Goal: Information Seeking & Learning: Learn about a topic

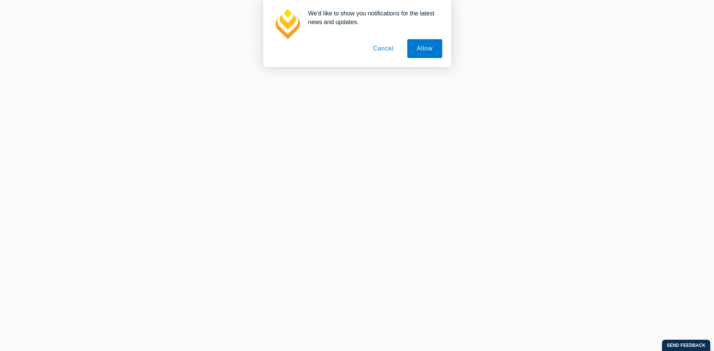
scroll to position [339, 0]
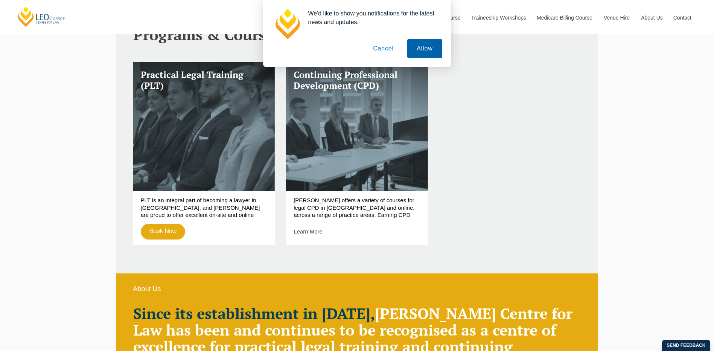
drag, startPoint x: 424, startPoint y: 47, endPoint x: 453, endPoint y: 53, distance: 30.1
click at [424, 47] on button "Allow" at bounding box center [425, 48] width 35 height 19
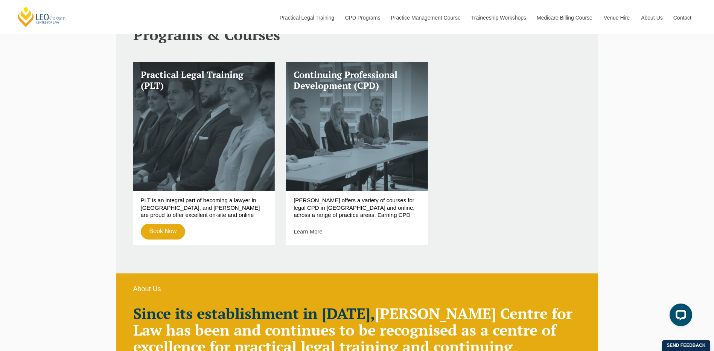
scroll to position [0, 0]
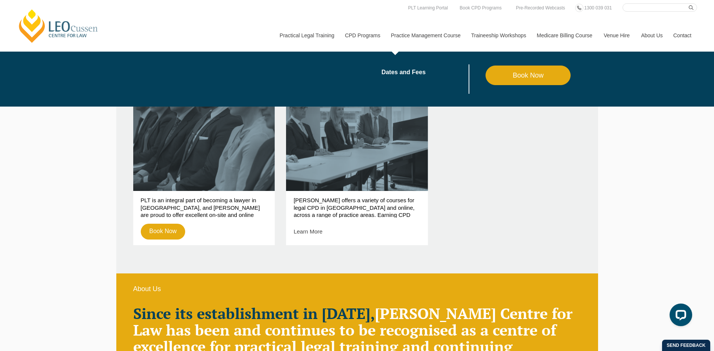
click at [445, 36] on link "Practice Management Course" at bounding box center [426, 35] width 80 height 32
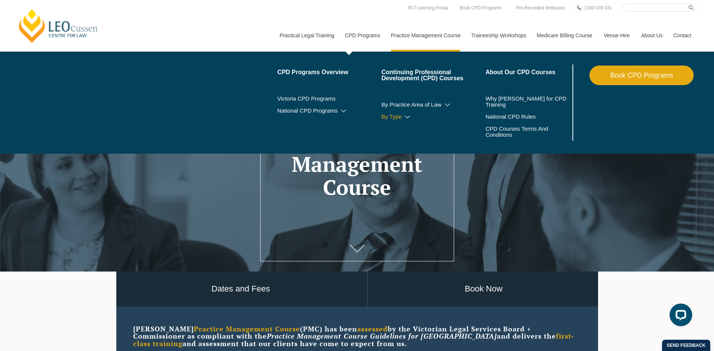
click at [409, 116] on icon at bounding box center [408, 116] width 8 height 5
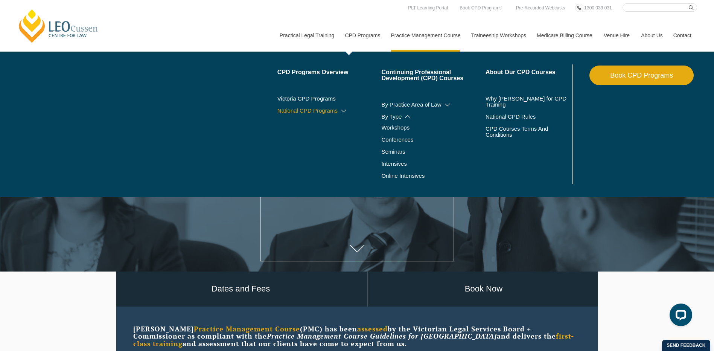
click at [345, 110] on icon at bounding box center [344, 110] width 8 height 5
click at [449, 105] on icon at bounding box center [448, 104] width 8 height 5
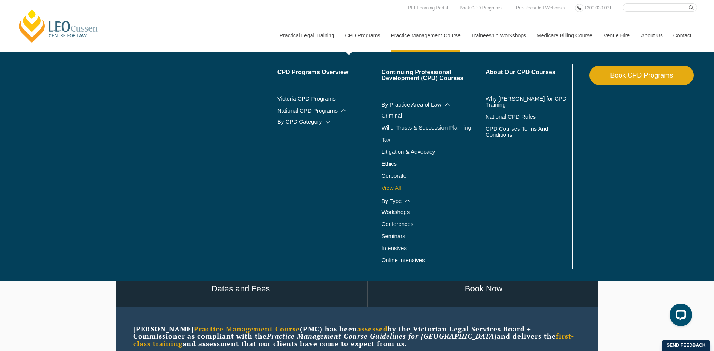
click at [399, 188] on link "View All" at bounding box center [434, 188] width 104 height 6
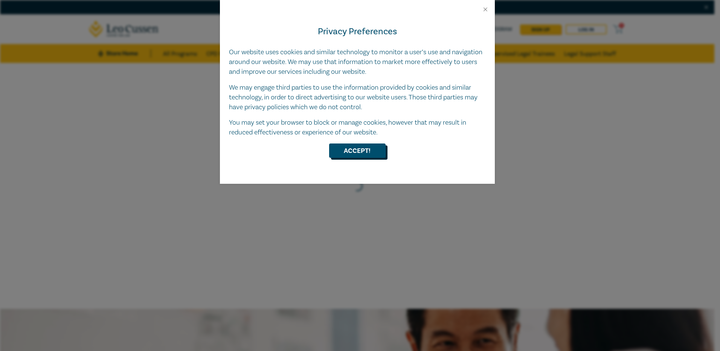
click at [354, 151] on button "Accept!" at bounding box center [357, 150] width 56 height 14
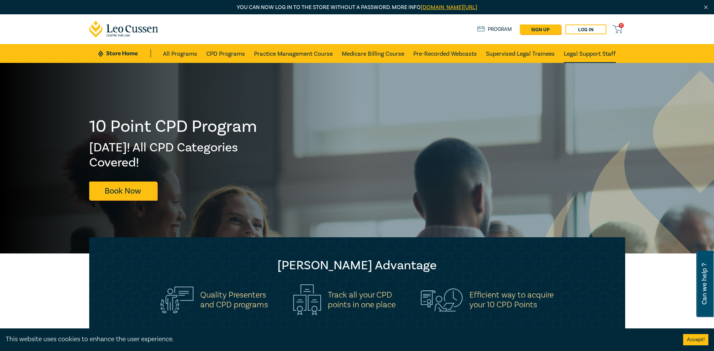
click at [589, 53] on link "Legal Support Staff" at bounding box center [590, 53] width 52 height 19
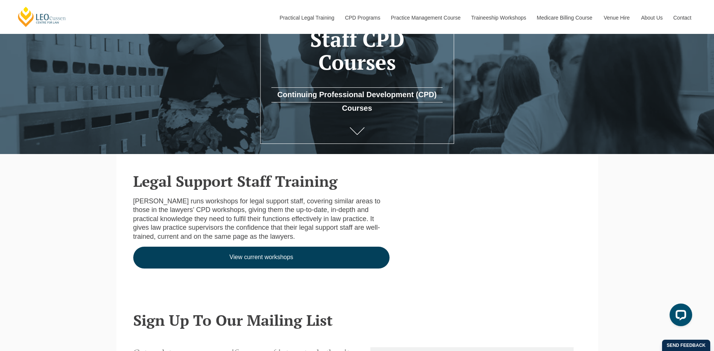
scroll to position [226, 0]
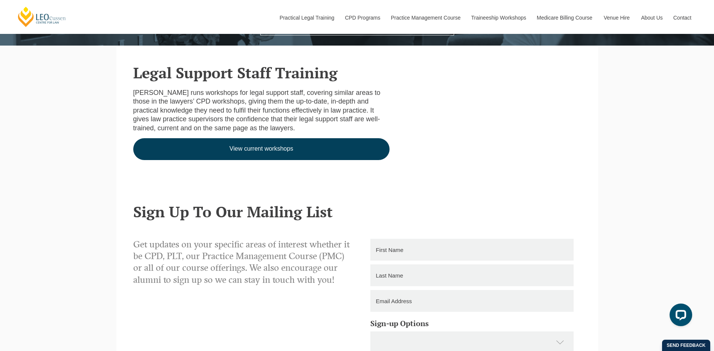
click at [252, 151] on link "View current workshops" at bounding box center [261, 149] width 257 height 22
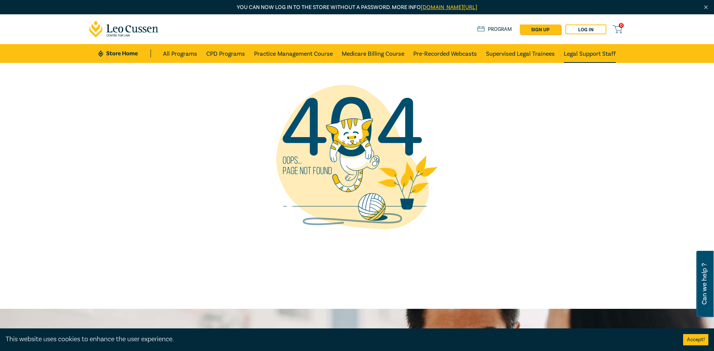
click at [601, 53] on link "Legal Support Staff" at bounding box center [590, 53] width 52 height 19
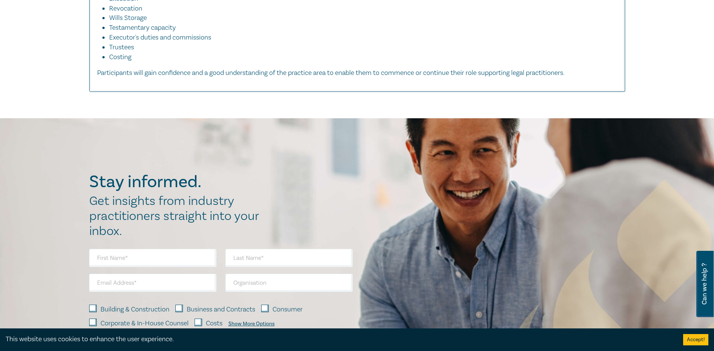
scroll to position [640, 0]
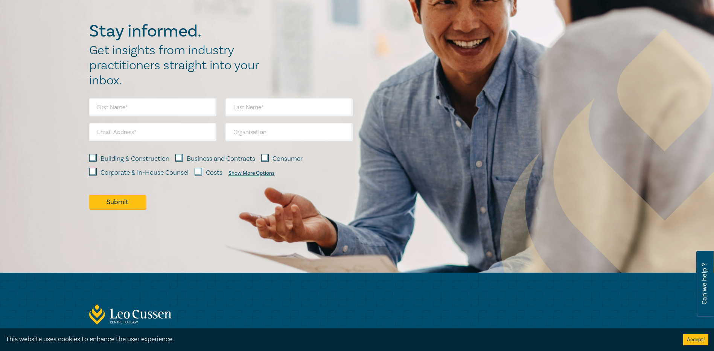
click at [256, 172] on div "Show More Options" at bounding box center [252, 173] width 46 height 6
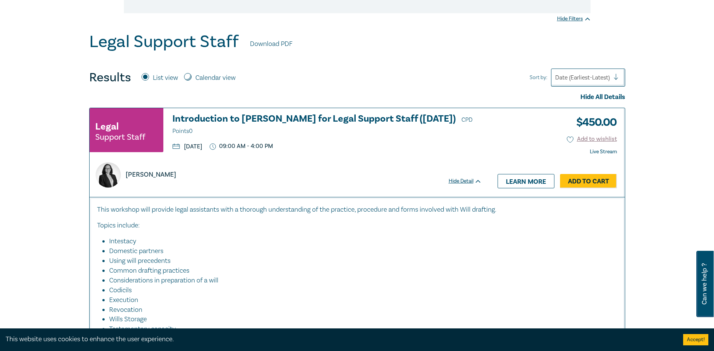
scroll to position [38, 0]
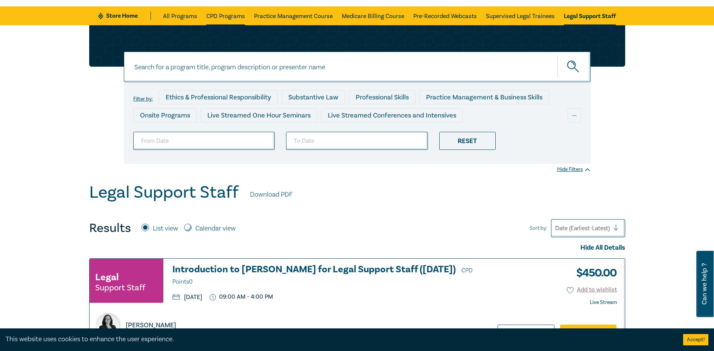
click at [223, 15] on link "CPD Programs" at bounding box center [225, 15] width 39 height 19
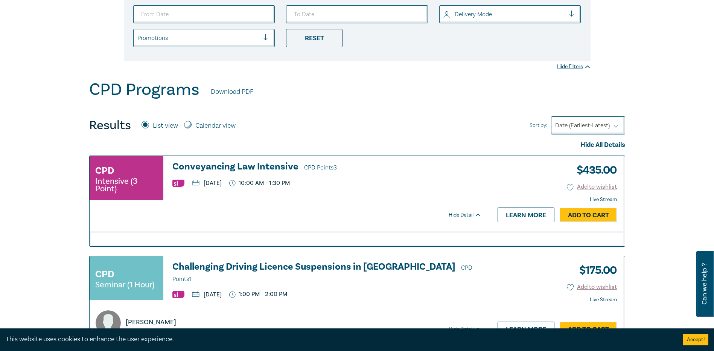
scroll to position [188, 0]
click at [241, 167] on h3 "Conveyancing Law Intensive CPD Points 3" at bounding box center [328, 166] width 310 height 11
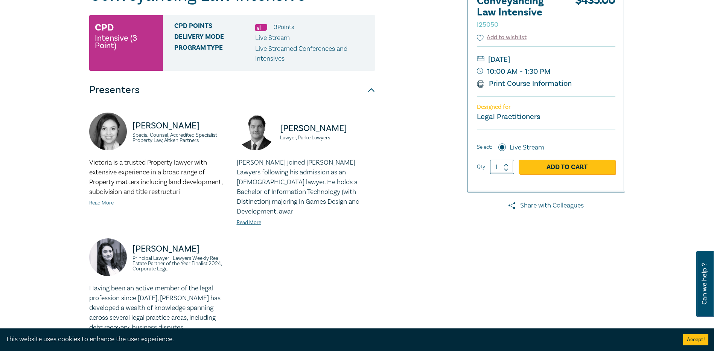
scroll to position [264, 0]
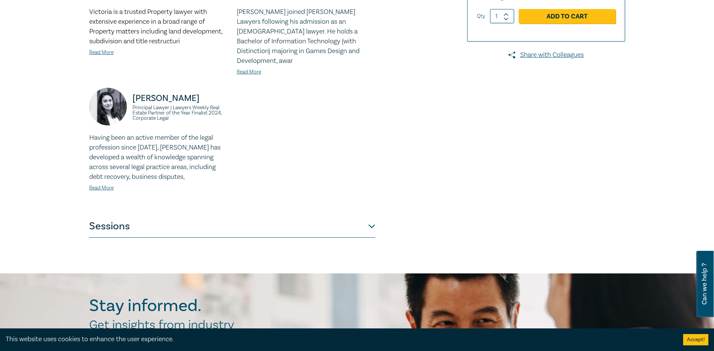
click at [374, 218] on button "Sessions" at bounding box center [232, 226] width 286 height 23
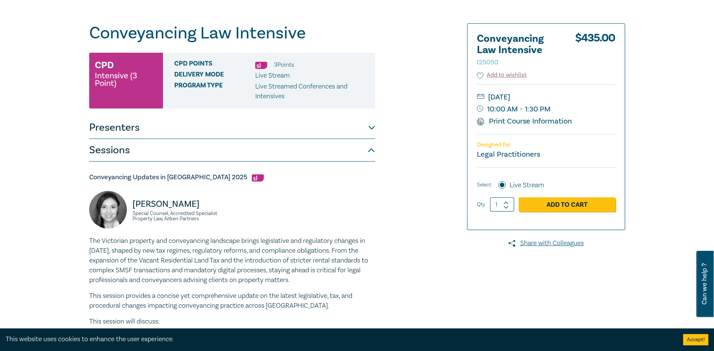
scroll to position [0, 0]
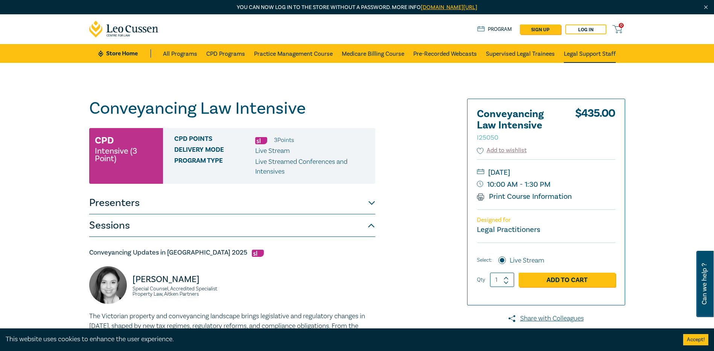
click at [595, 53] on link "Legal Support Staff" at bounding box center [590, 53] width 52 height 19
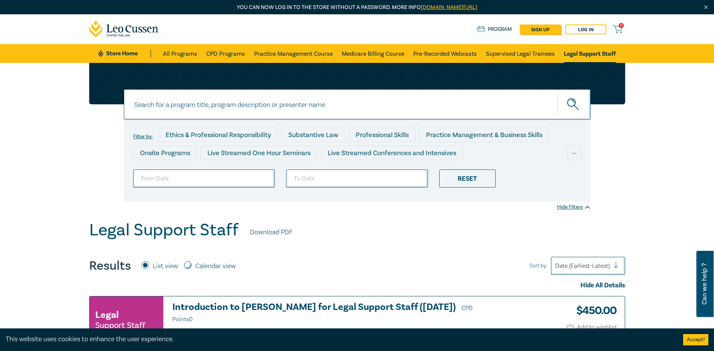
click at [277, 232] on link "Download PDF" at bounding box center [271, 232] width 43 height 10
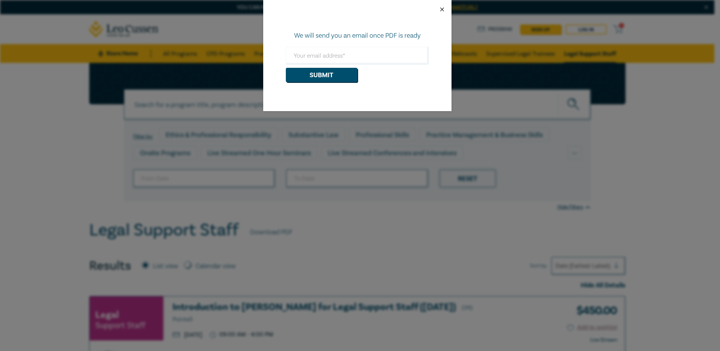
click at [443, 10] on button "Close" at bounding box center [442, 9] width 7 height 7
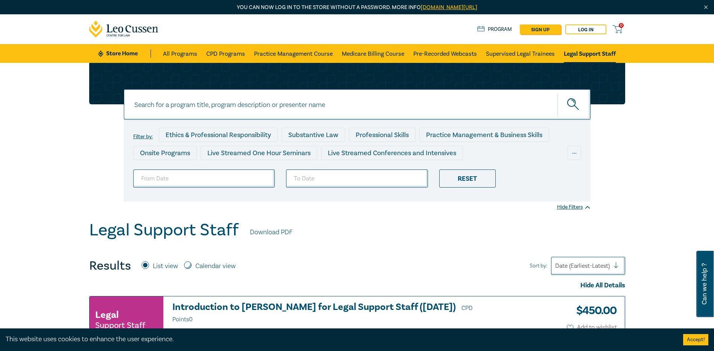
drag, startPoint x: 118, startPoint y: 52, endPoint x: 125, endPoint y: 52, distance: 7.5
click at [118, 52] on link "Store Home" at bounding box center [124, 53] width 52 height 8
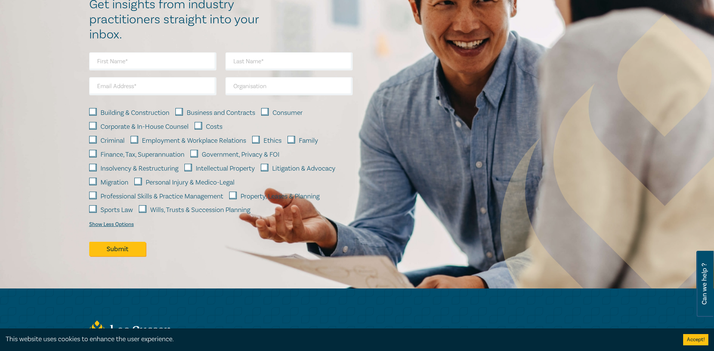
scroll to position [1166, 0]
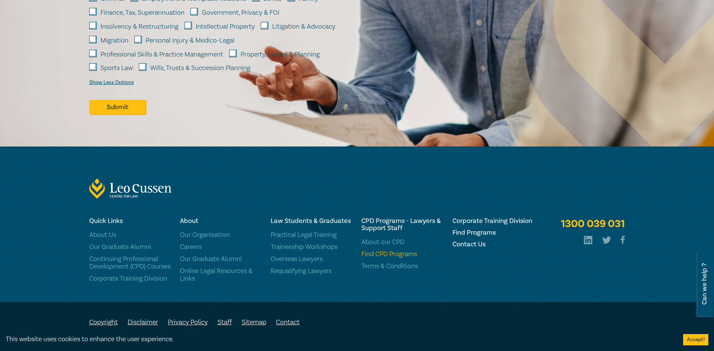
click at [379, 250] on link "Find CPD Programs" at bounding box center [403, 254] width 82 height 8
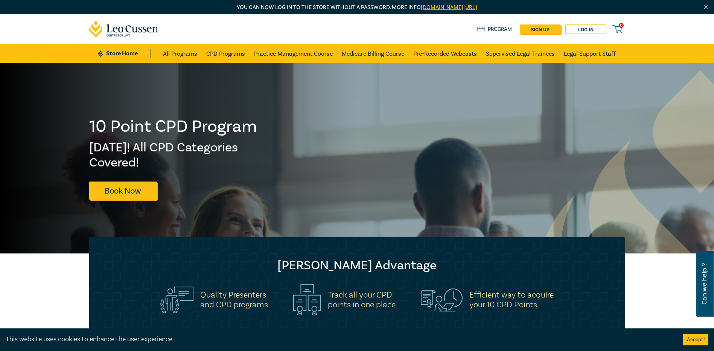
click at [491, 29] on link "Program" at bounding box center [495, 29] width 35 height 8
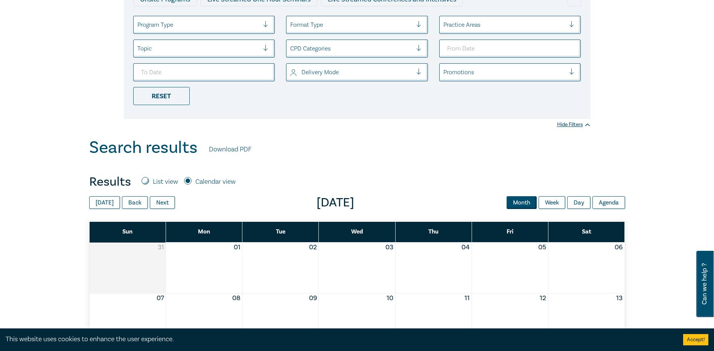
scroll to position [151, 0]
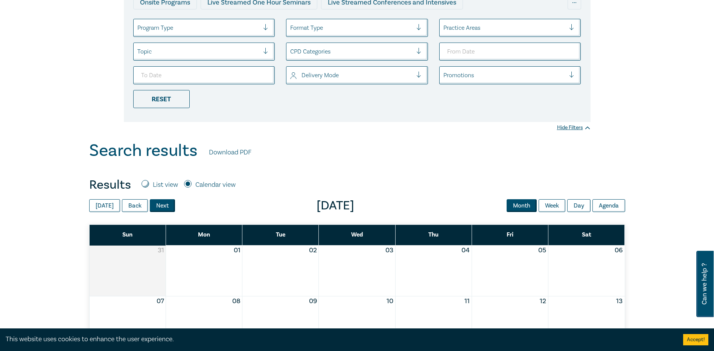
click at [154, 206] on button "Next" at bounding box center [162, 205] width 25 height 13
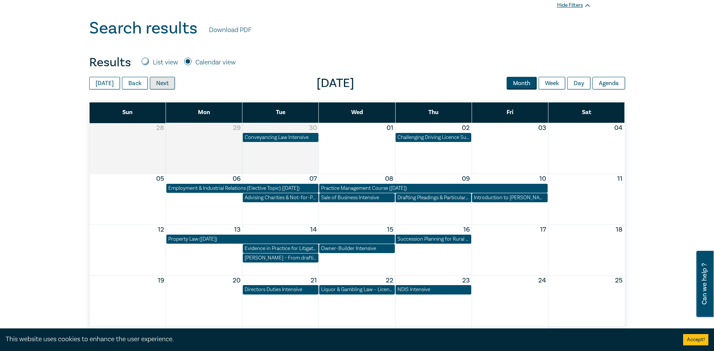
scroll to position [264, 0]
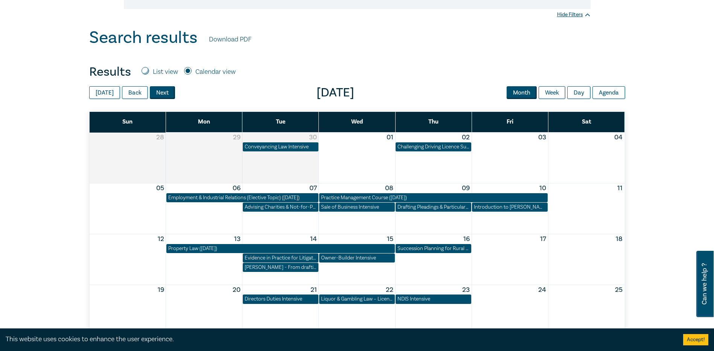
click at [154, 92] on button "Next" at bounding box center [162, 92] width 25 height 13
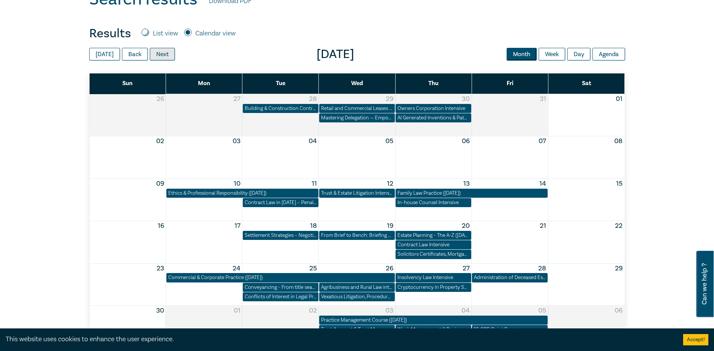
scroll to position [339, 0]
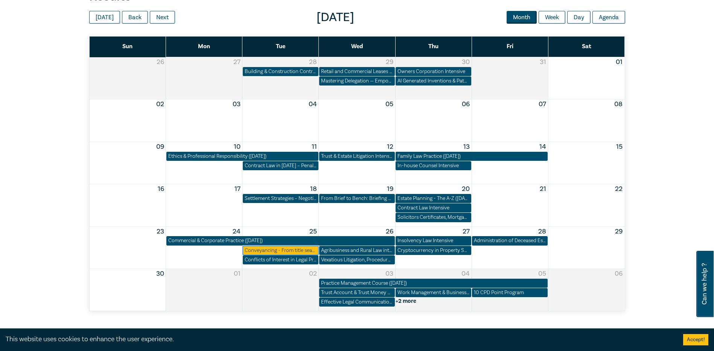
click at [283, 251] on div "Conveyancing - From title search to settlement ([DATE])" at bounding box center [281, 251] width 72 height 8
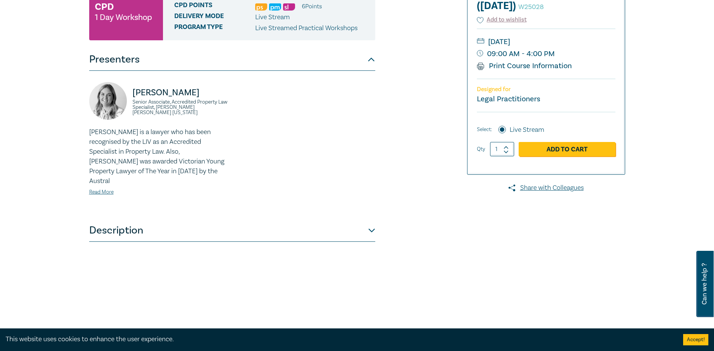
scroll to position [75, 0]
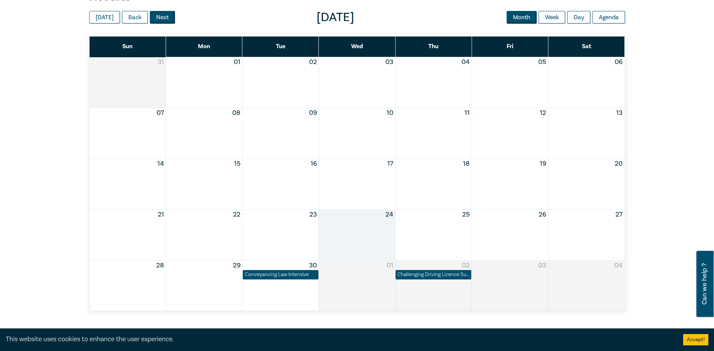
click at [153, 17] on button "Next" at bounding box center [162, 17] width 25 height 13
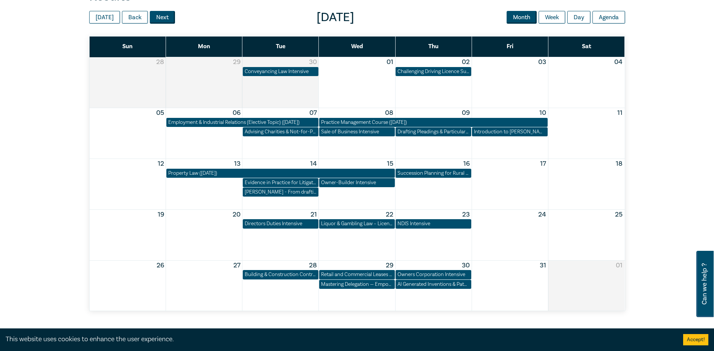
click at [159, 17] on button "Next" at bounding box center [162, 17] width 25 height 13
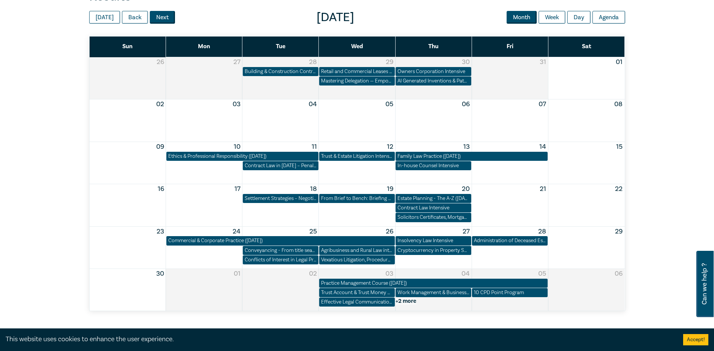
click at [159, 17] on button "Next" at bounding box center [162, 17] width 25 height 13
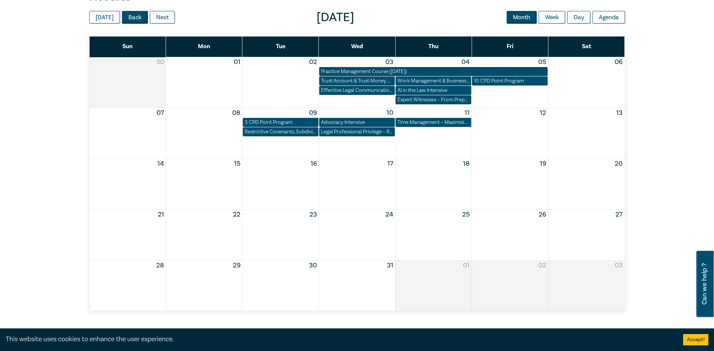
click at [136, 15] on button "Back" at bounding box center [135, 17] width 26 height 13
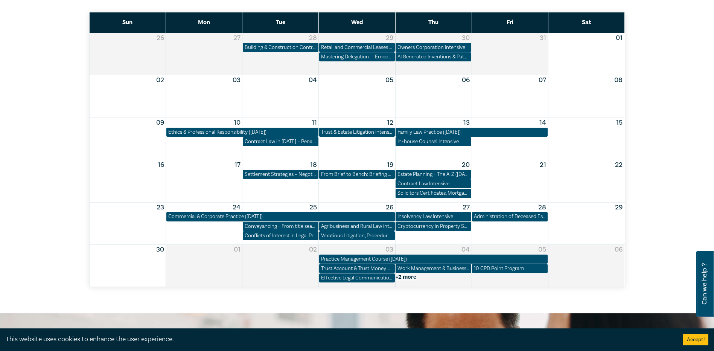
scroll to position [414, 0]
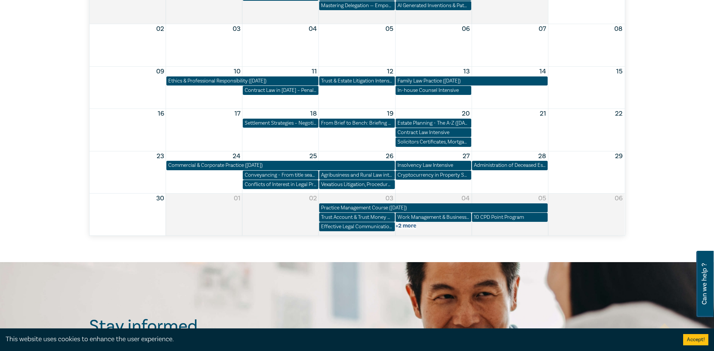
click at [399, 227] on button "+2 more" at bounding box center [406, 225] width 21 height 7
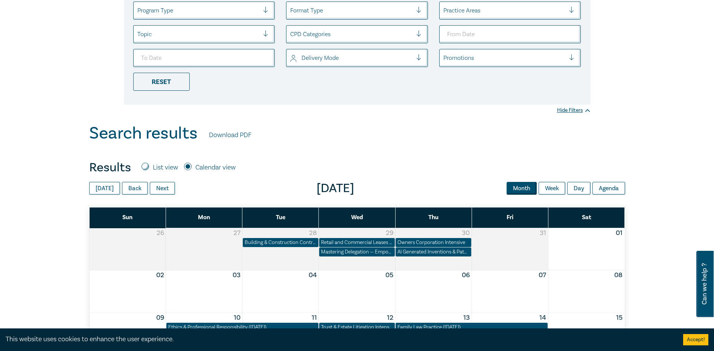
scroll to position [151, 0]
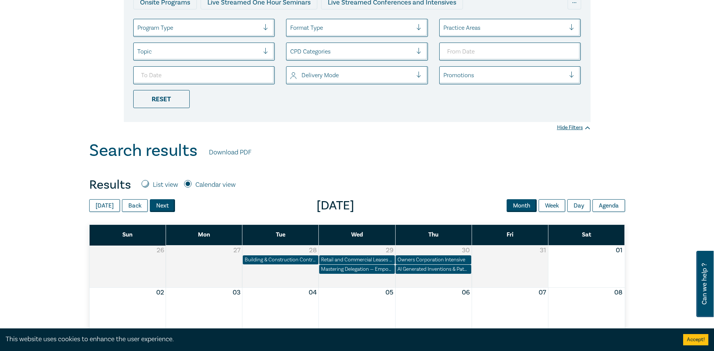
click at [162, 206] on button "Next" at bounding box center [162, 205] width 25 height 13
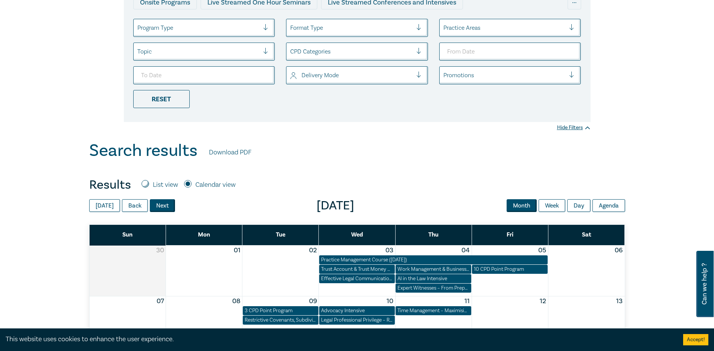
click at [162, 206] on button "Next" at bounding box center [162, 205] width 25 height 13
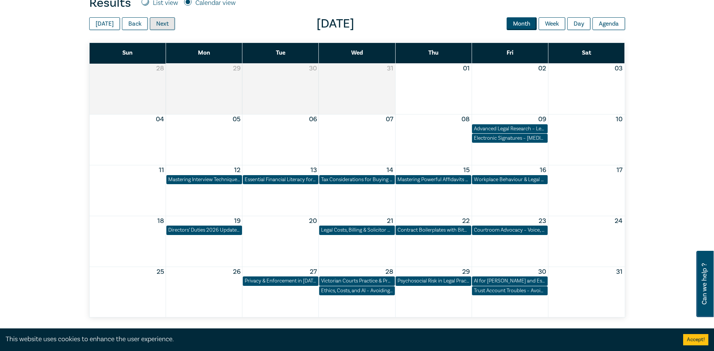
scroll to position [226, 0]
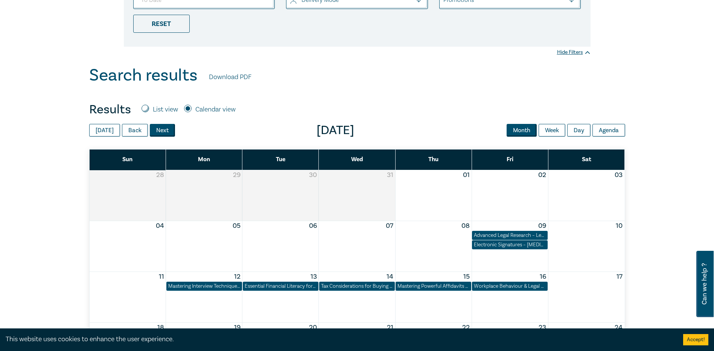
click at [159, 132] on button "Next" at bounding box center [162, 130] width 25 height 13
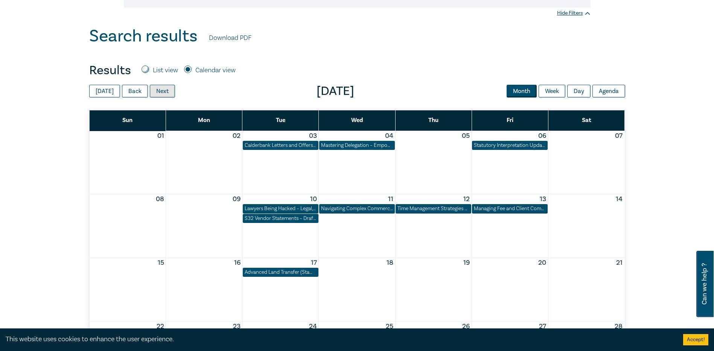
scroll to position [264, 0]
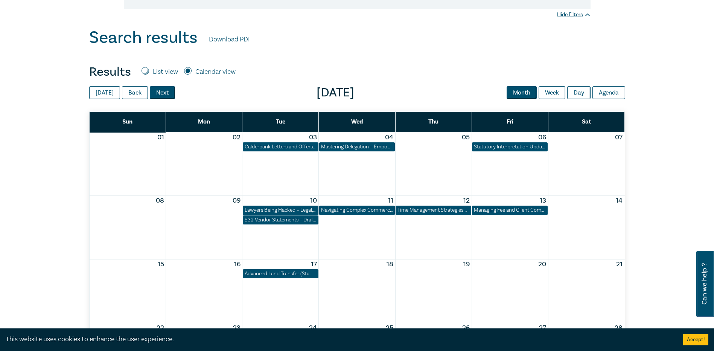
click at [159, 91] on button "Next" at bounding box center [162, 92] width 25 height 13
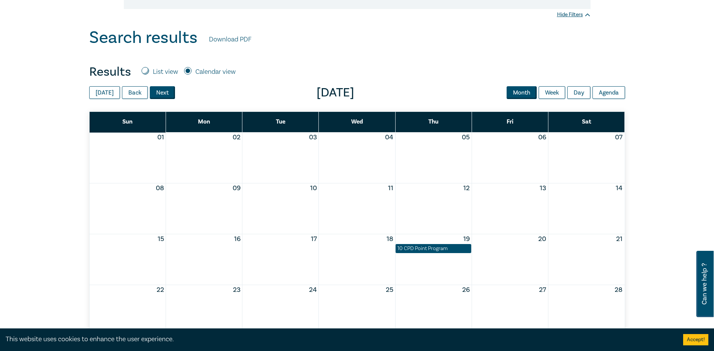
click at [151, 94] on button "Next" at bounding box center [162, 92] width 25 height 13
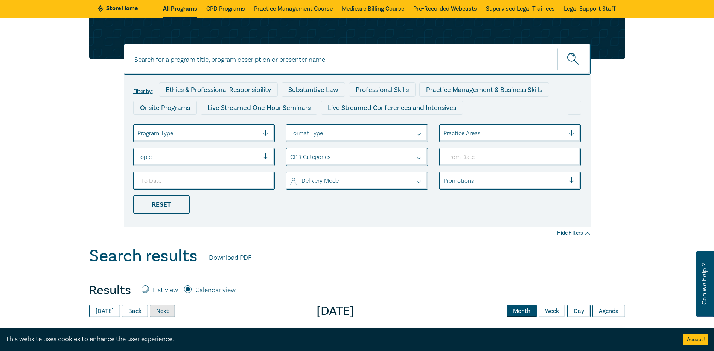
scroll to position [0, 0]
